Goal: Information Seeking & Learning: Learn about a topic

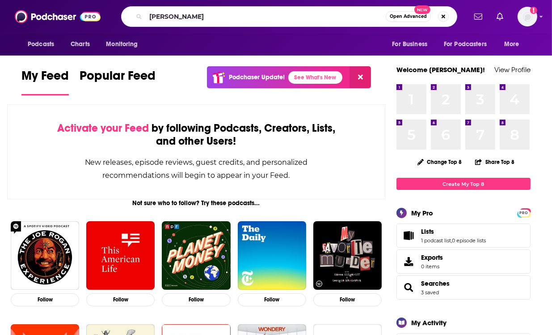
type input "[PERSON_NAME]"
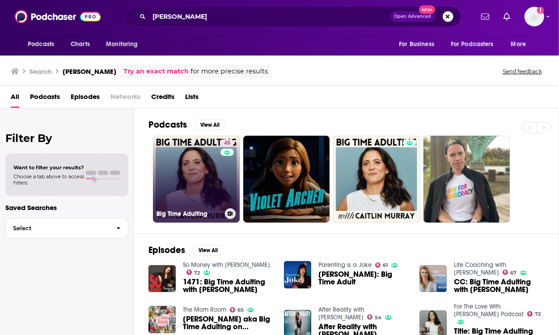
click at [204, 165] on link "45 Big Time Adulting" at bounding box center [196, 178] width 87 height 87
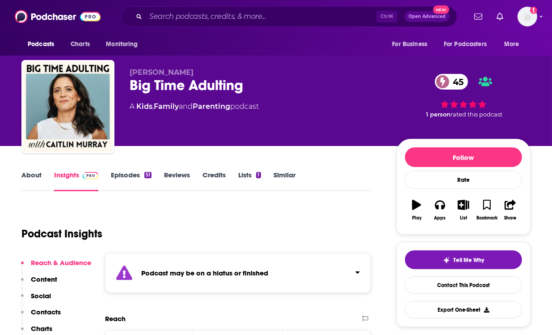
click at [199, 262] on div "Podcast may be on a hiatus or finished" at bounding box center [238, 273] width 266 height 40
click at [132, 175] on link "Episodes 51" at bounding box center [131, 180] width 41 height 21
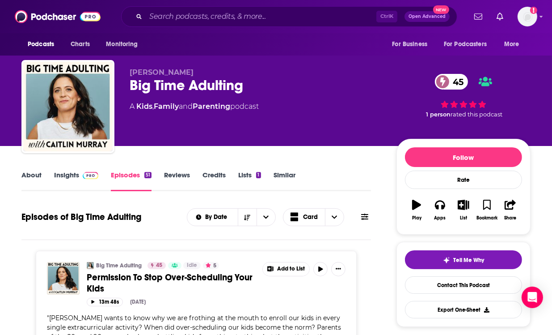
click at [59, 173] on link "Insights" at bounding box center [76, 180] width 44 height 21
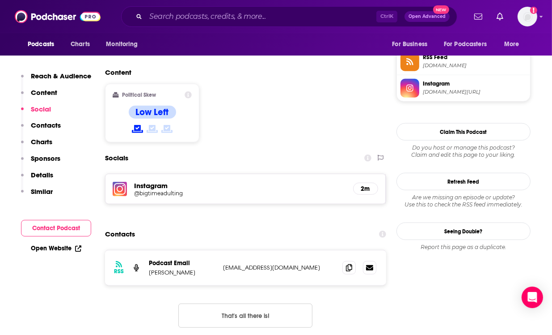
scroll to position [748, 0]
click at [351, 263] on icon at bounding box center [349, 266] width 6 height 7
click at [252, 16] on input "Search podcasts, credits, & more..." at bounding box center [261, 16] width 231 height 14
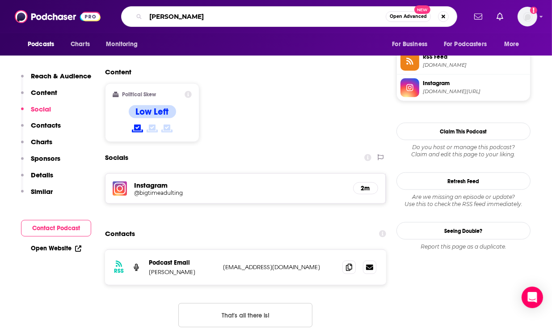
type input "[PERSON_NAME]"
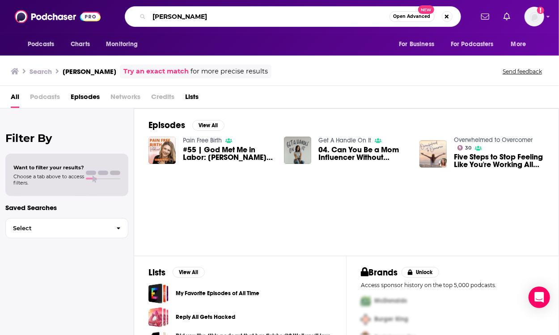
drag, startPoint x: 193, startPoint y: 12, endPoint x: 142, endPoint y: 14, distance: 51.5
click at [142, 14] on div "[PERSON_NAME] Open Advanced New" at bounding box center [293, 16] width 336 height 21
type input "dr [PERSON_NAME]"
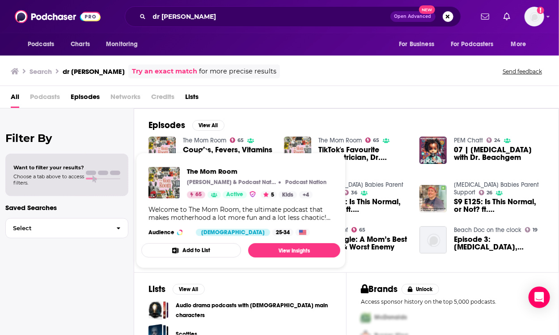
click at [214, 140] on link "The Mom Room" at bounding box center [204, 140] width 43 height 8
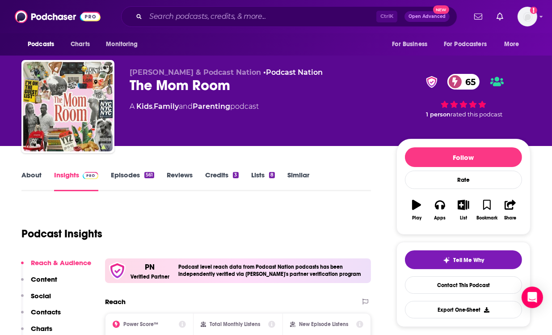
click at [30, 179] on link "About" at bounding box center [31, 180] width 20 height 21
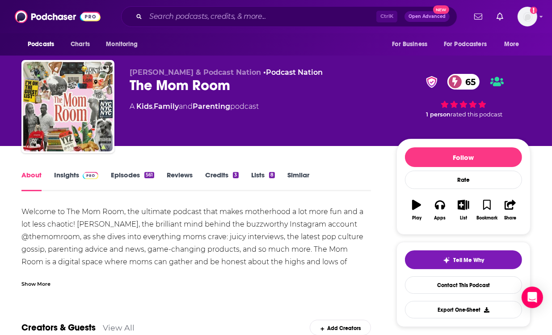
click at [70, 175] on link "Insights" at bounding box center [76, 180] width 44 height 21
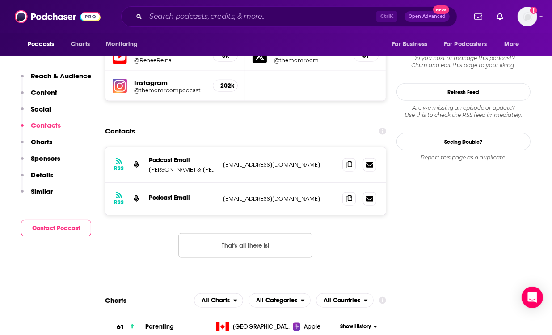
scroll to position [853, 0]
click at [351, 160] on icon at bounding box center [349, 163] width 6 height 7
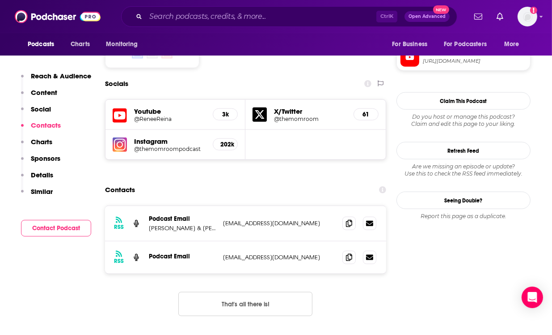
scroll to position [794, 0]
click at [349, 219] on icon at bounding box center [349, 222] width 6 height 7
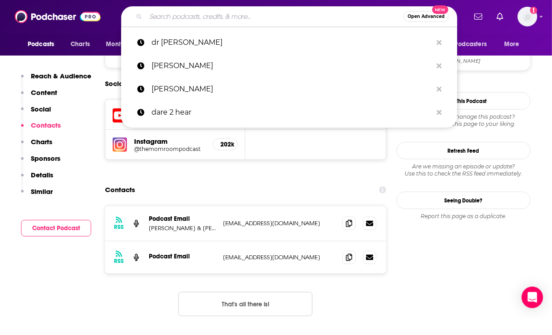
click at [189, 19] on input "Search podcasts, credits, & more..." at bounding box center [275, 16] width 258 height 14
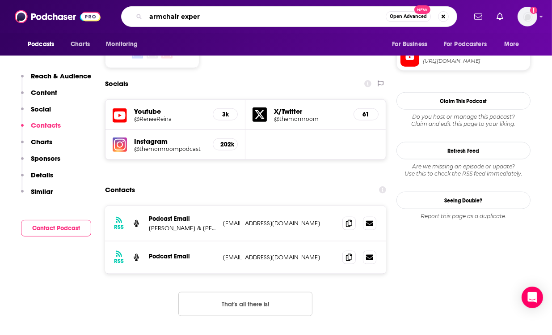
type input "armchair expert"
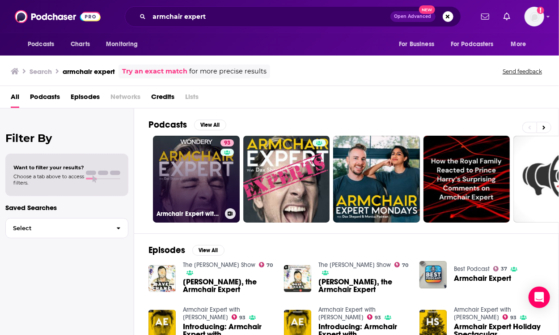
click at [204, 148] on link "93 Armchair Expert with [PERSON_NAME]" at bounding box center [196, 178] width 87 height 87
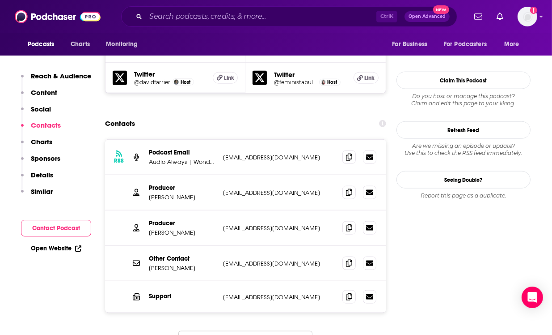
scroll to position [868, 0]
click at [351, 224] on icon at bounding box center [349, 227] width 6 height 7
click at [351, 259] on icon at bounding box center [349, 262] width 6 height 7
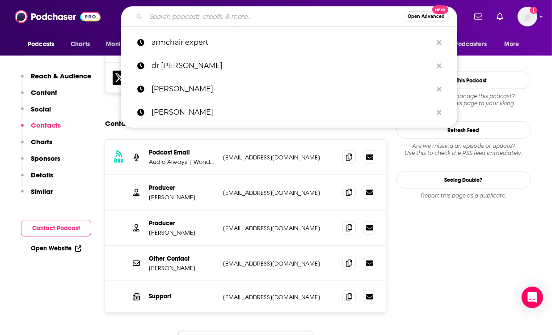
click at [213, 14] on input "Search podcasts, credits, & more..." at bounding box center [275, 16] width 258 height 14
paste input "[PERSON_NAME]"
type input "[PERSON_NAME]"
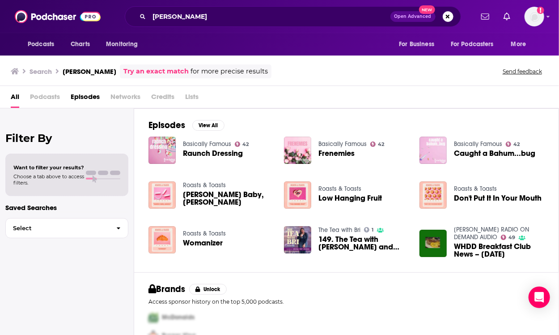
click at [199, 142] on link "Basically Famous" at bounding box center [207, 144] width 48 height 8
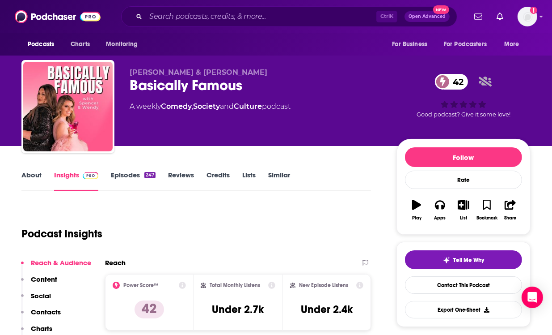
click at [23, 178] on link "About" at bounding box center [31, 180] width 20 height 21
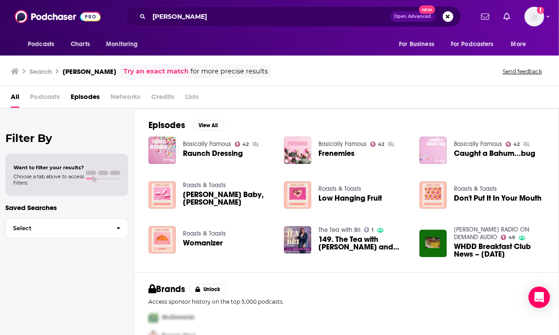
click at [215, 154] on span "Raunch Dressing" at bounding box center [213, 153] width 60 height 8
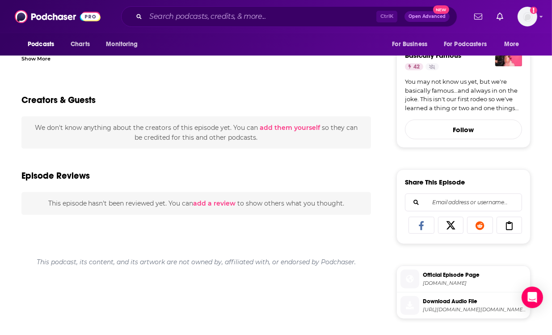
scroll to position [269, 0]
